Goal: Transaction & Acquisition: Purchase product/service

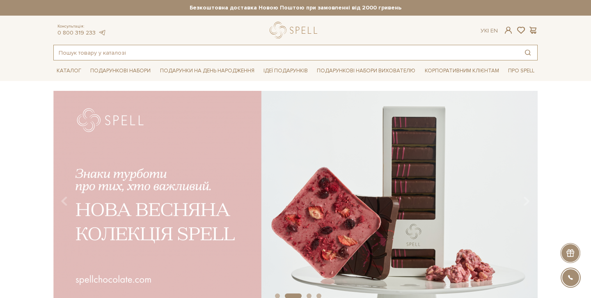
click at [98, 53] on input "text" at bounding box center [286, 52] width 465 height 15
click at [128, 56] on input "text" at bounding box center [286, 52] width 465 height 15
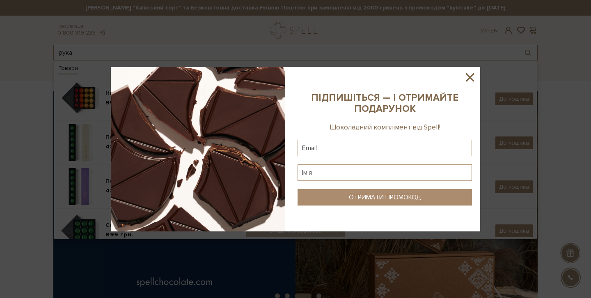
type input "рука"
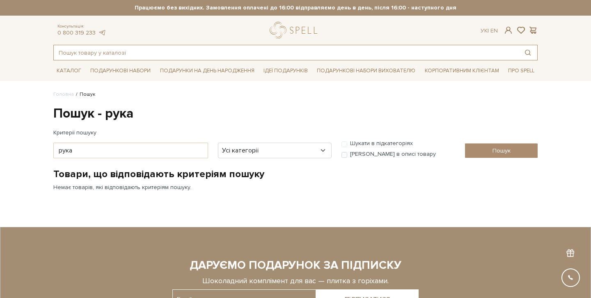
click at [158, 57] on input "text" at bounding box center [286, 52] width 465 height 15
type input "рукав"
